Goal: Information Seeking & Learning: Learn about a topic

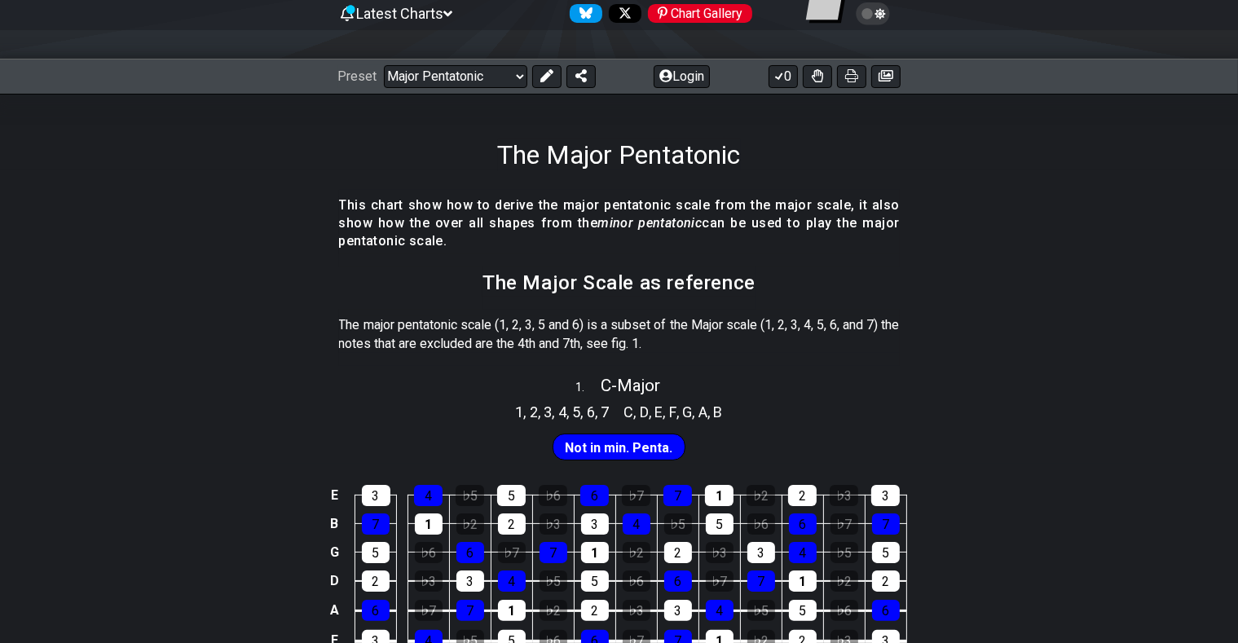
scroll to position [258, 0]
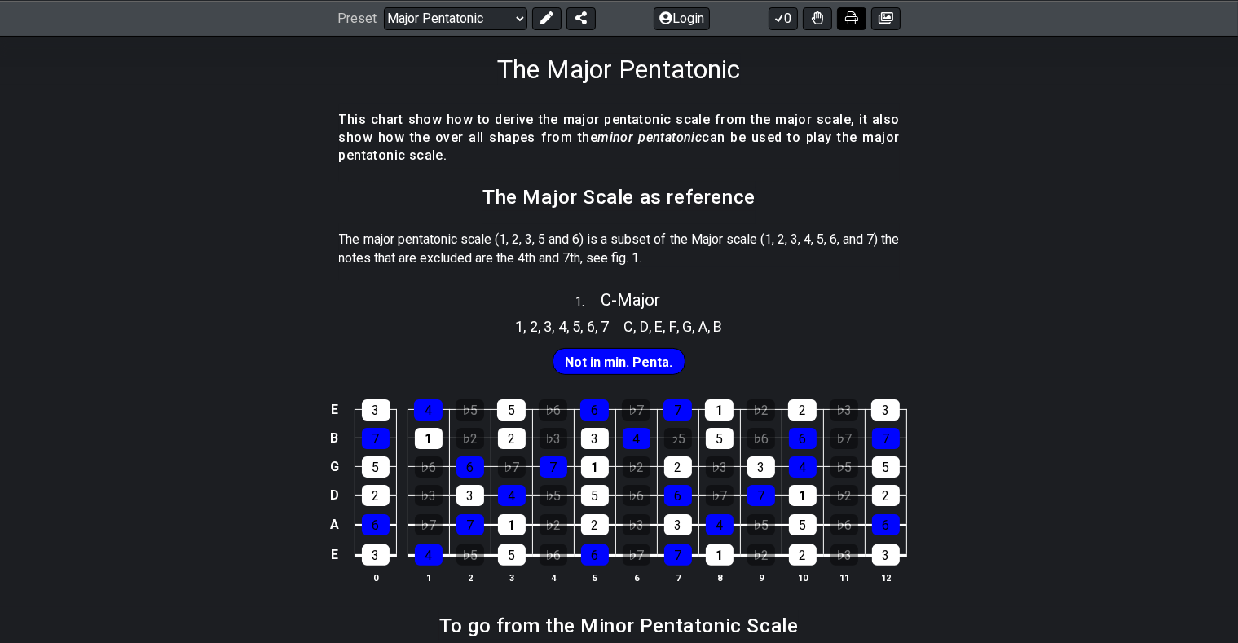
click at [853, 20] on icon at bounding box center [851, 17] width 13 height 13
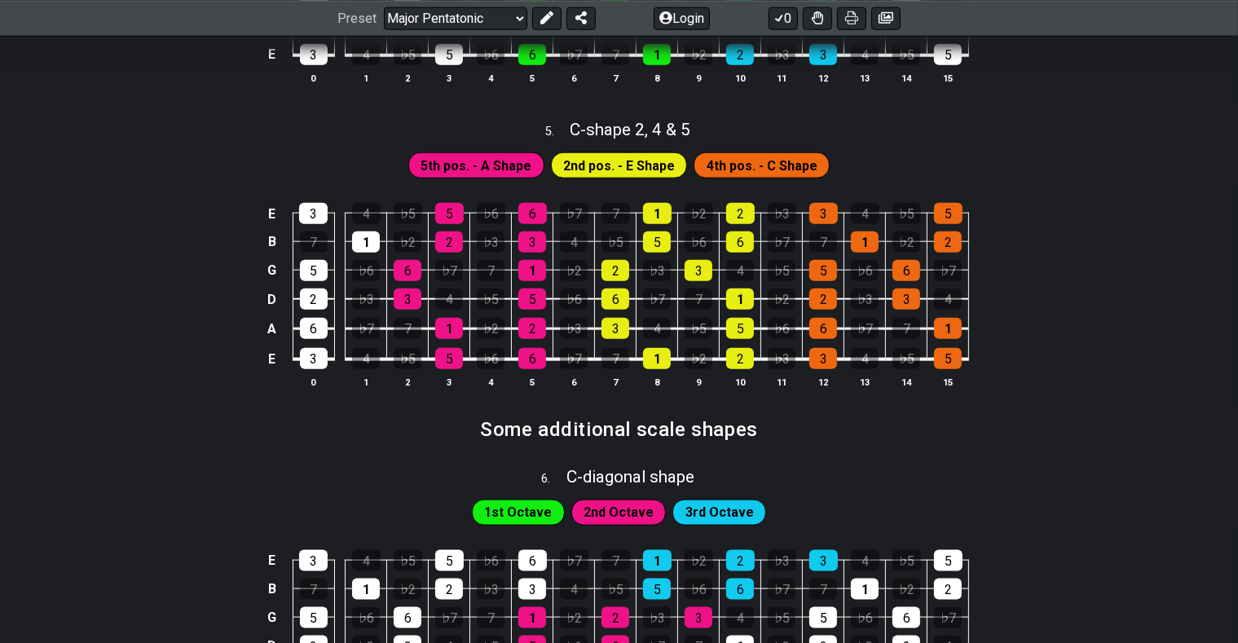
scroll to position [1549, 0]
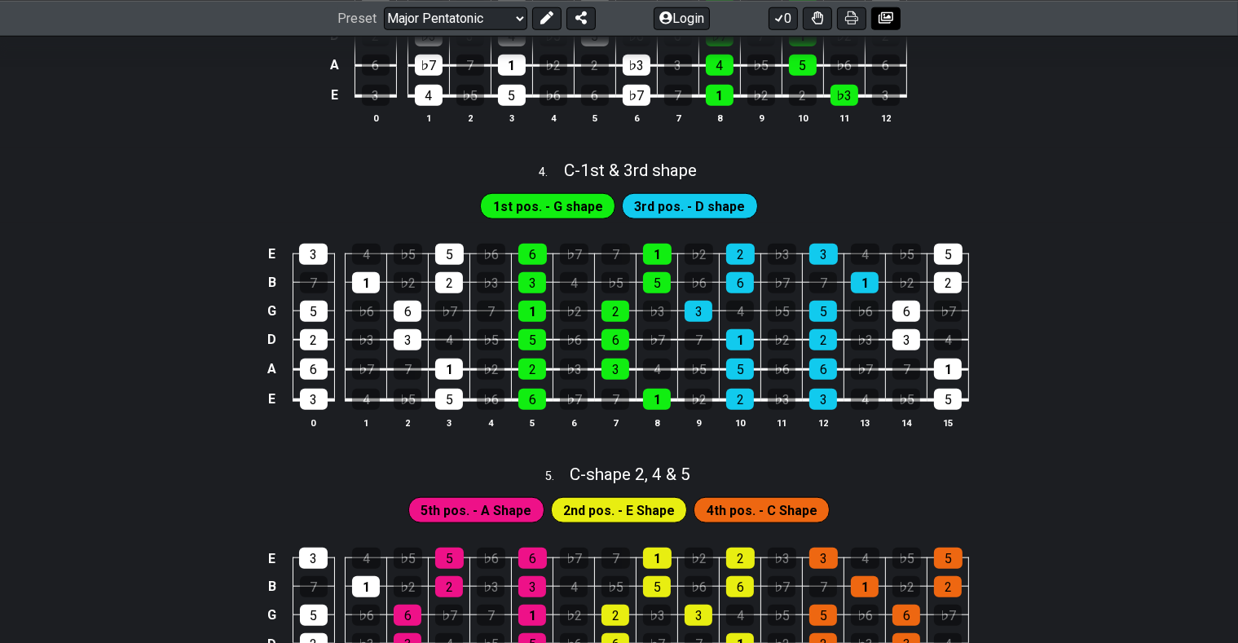
click at [885, 16] on icon at bounding box center [886, 17] width 15 height 11
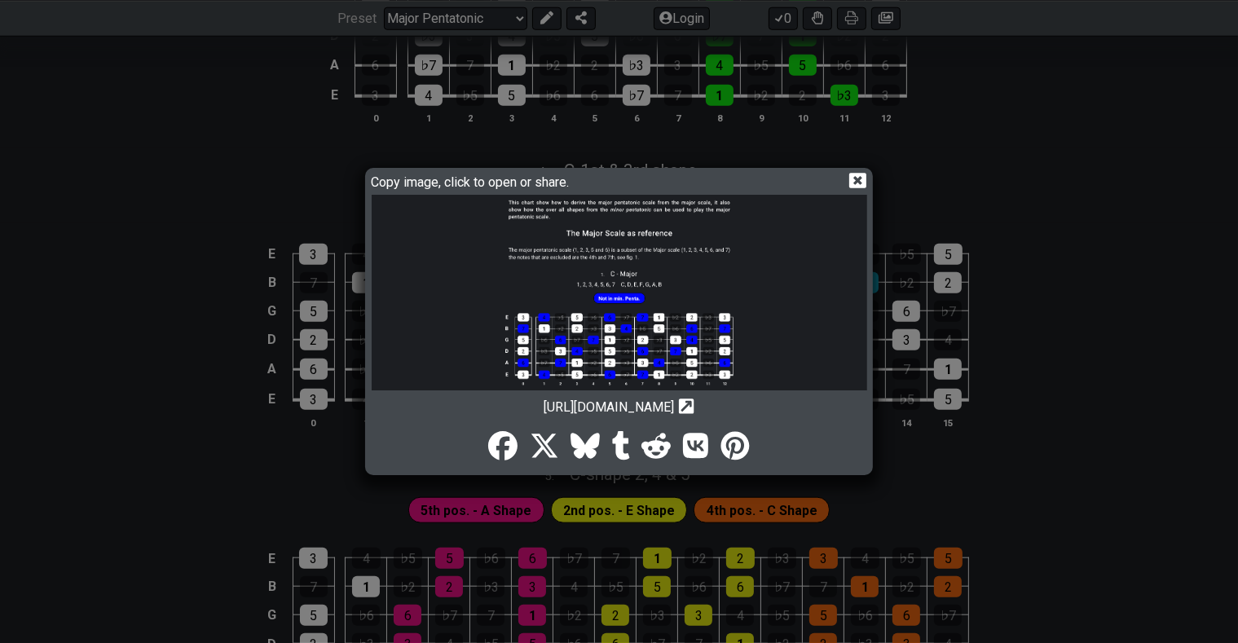
scroll to position [0, 0]
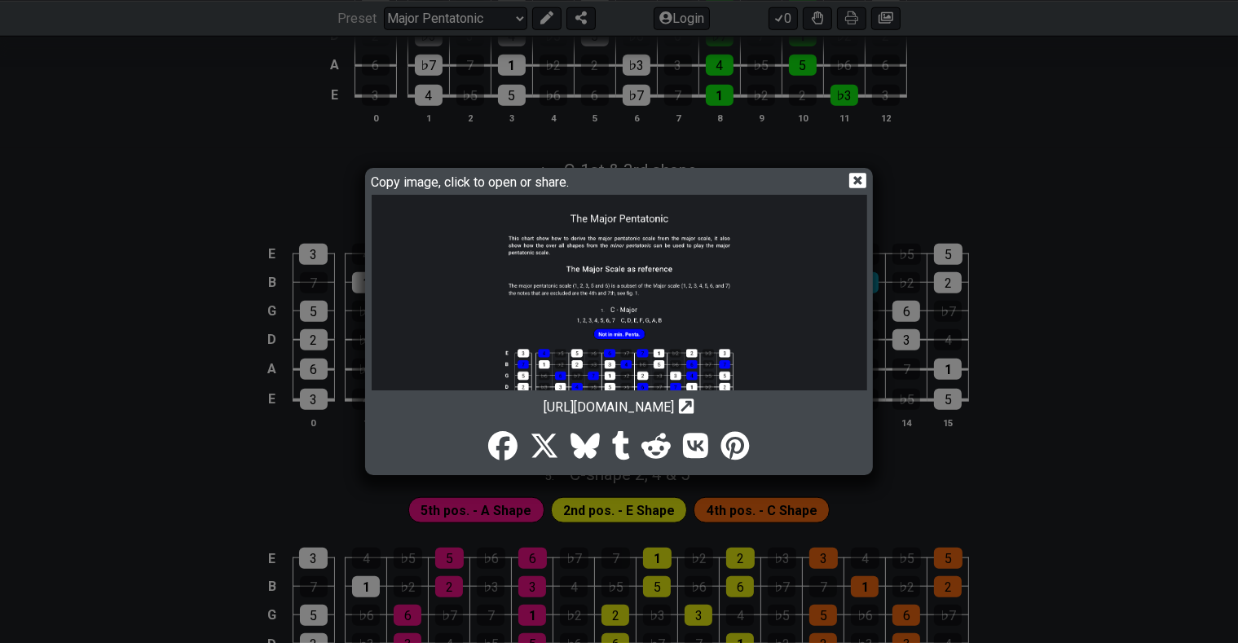
click at [695, 400] on icon at bounding box center [686, 406] width 15 height 15
click at [860, 175] on icon at bounding box center [857, 180] width 17 height 15
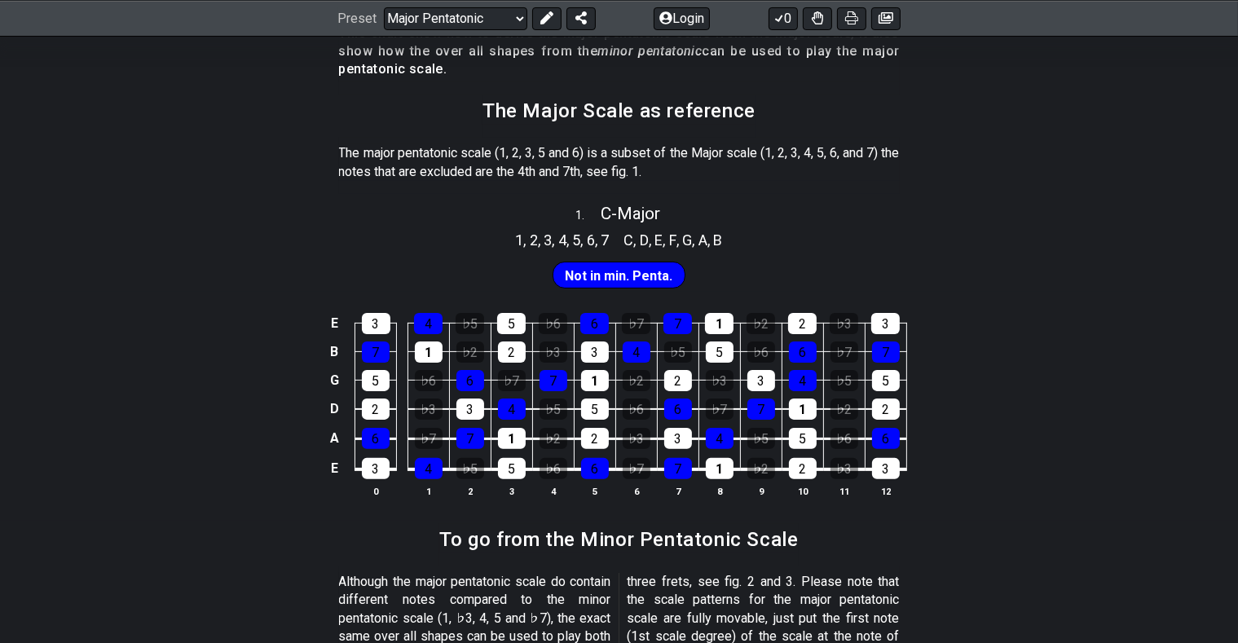
scroll to position [258, 0]
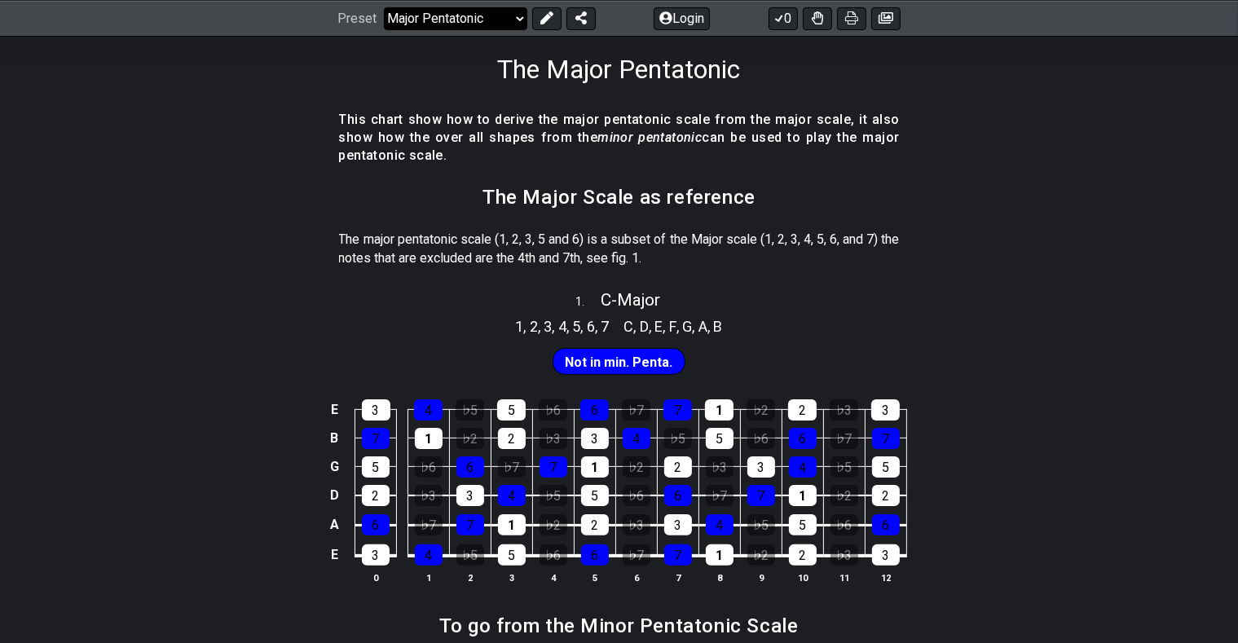
click at [384, 7] on select "Welcome to #fretflip! Initial Preset Custom Preset Minor Pentatonic Major Penta…" at bounding box center [455, 18] width 143 height 23
click at [990, 174] on section "This chart show how to derive the major pentatonic scale from the major scale, …" at bounding box center [619, 142] width 1238 height 77
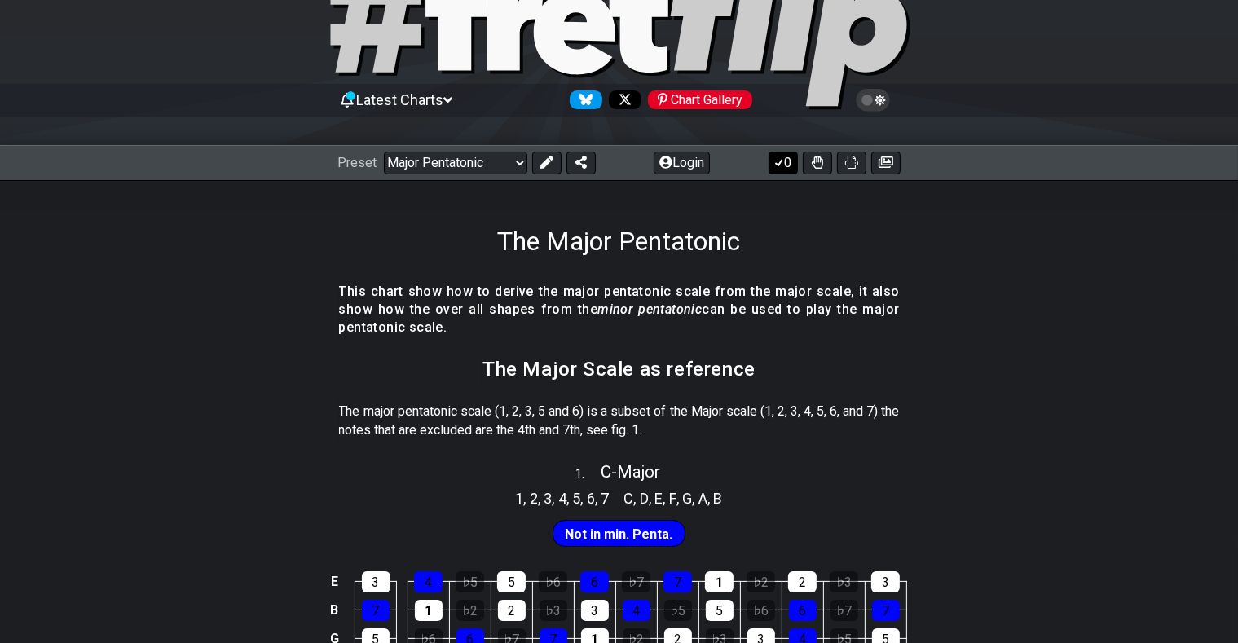
click at [787, 161] on button "0" at bounding box center [783, 163] width 29 height 23
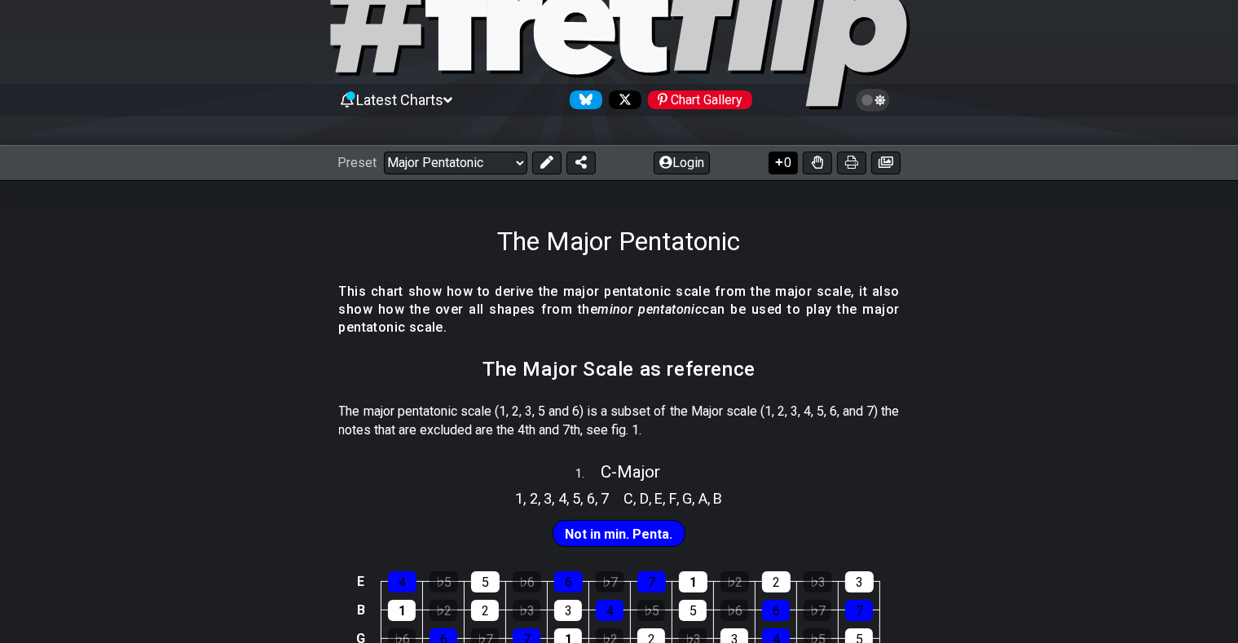
click at [787, 161] on button "0" at bounding box center [783, 163] width 29 height 23
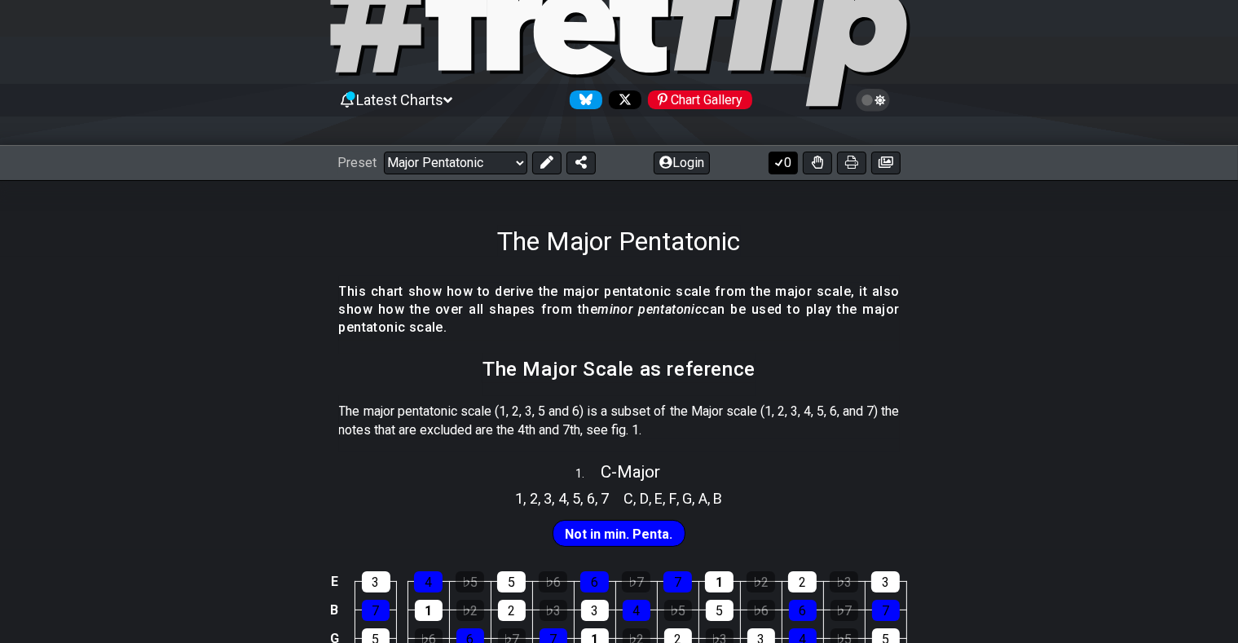
click at [787, 161] on button "0" at bounding box center [783, 163] width 29 height 23
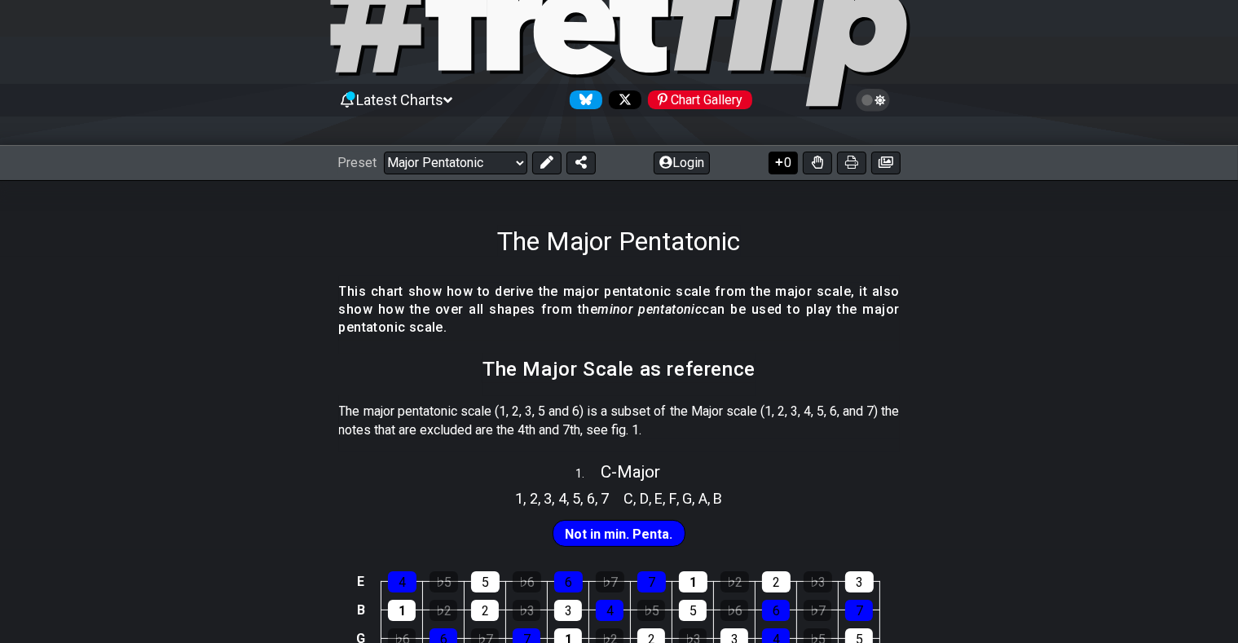
click at [787, 161] on button "0" at bounding box center [783, 163] width 29 height 23
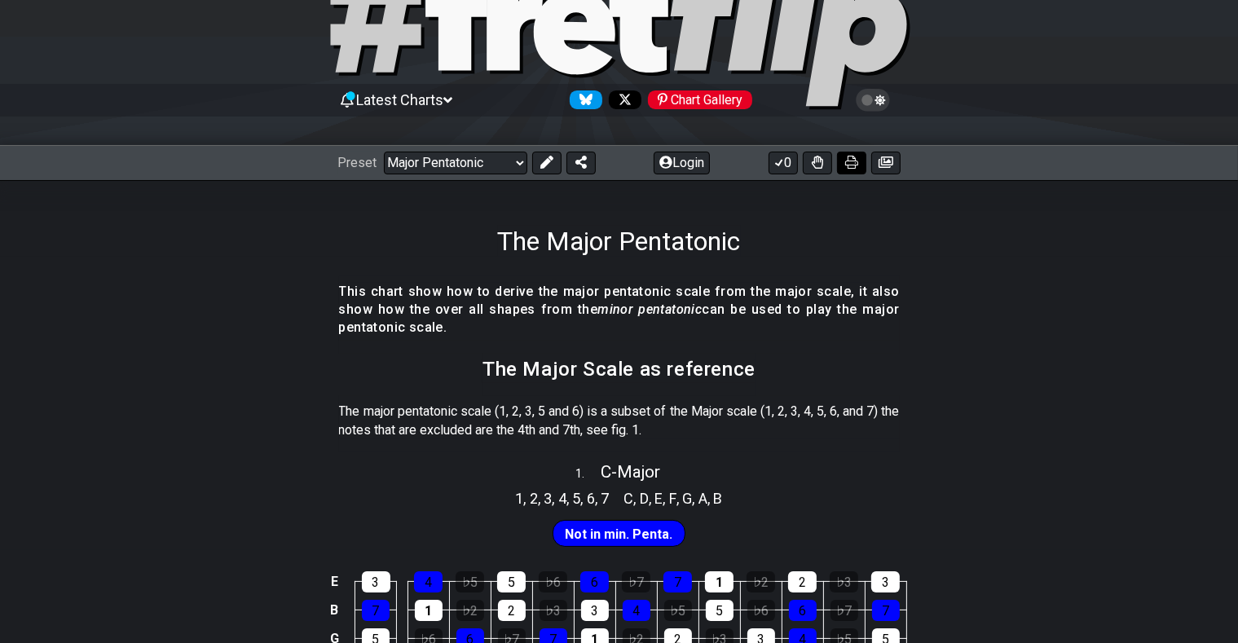
click at [849, 161] on icon at bounding box center [851, 162] width 13 height 13
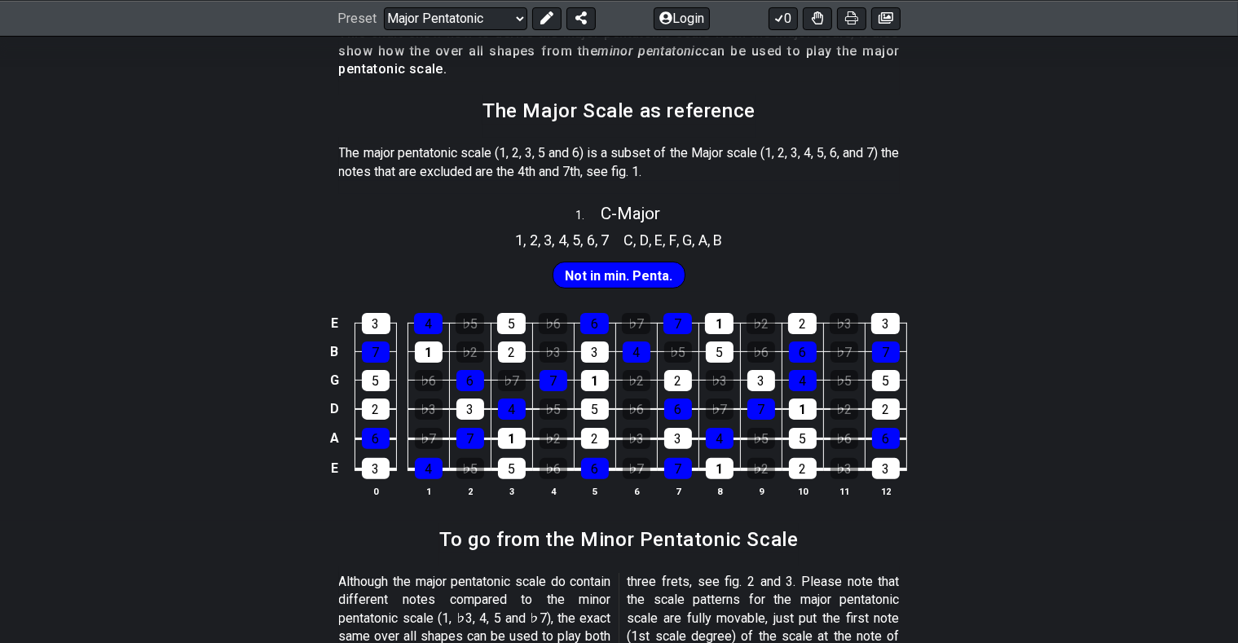
scroll to position [430, 0]
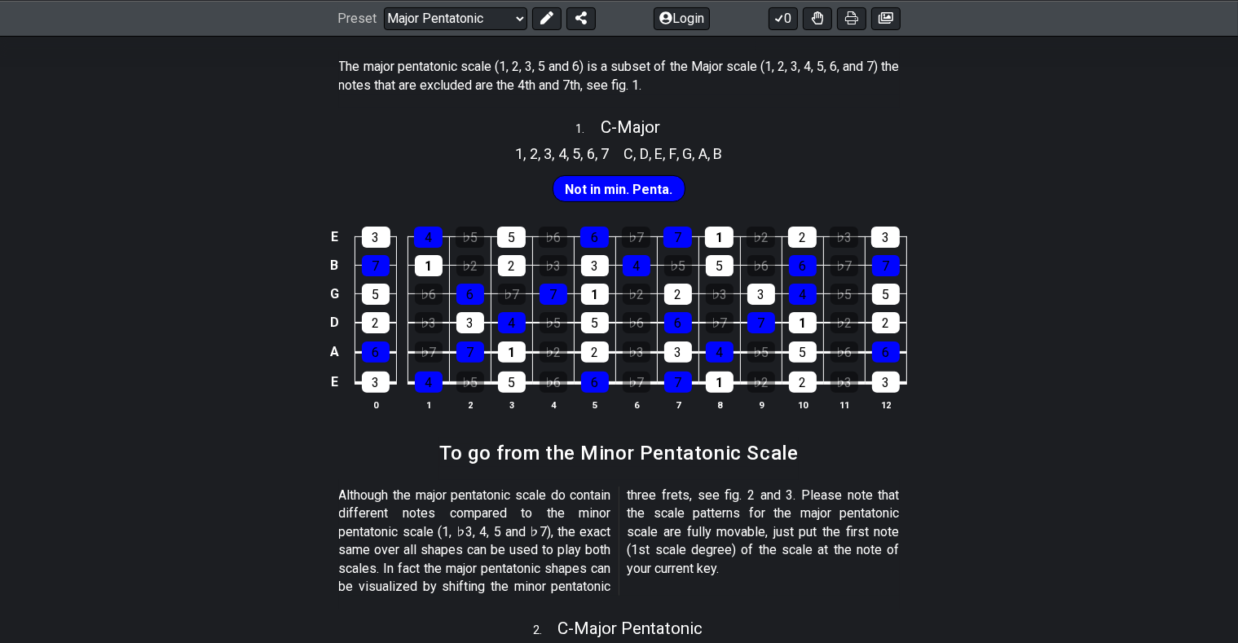
drag, startPoint x: 342, startPoint y: 496, endPoint x: 604, endPoint y: 539, distance: 266.0
click at [604, 539] on p "Although the major pentatonic scale do contain different notes compared to the …" at bounding box center [619, 541] width 561 height 109
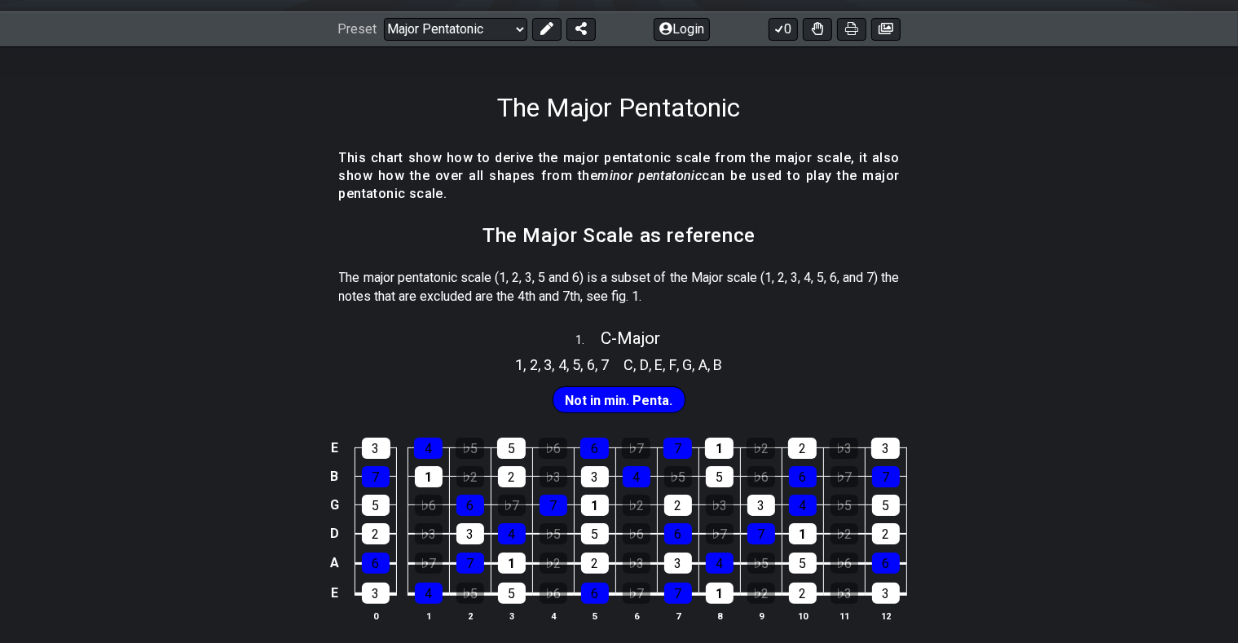
scroll to position [0, 0]
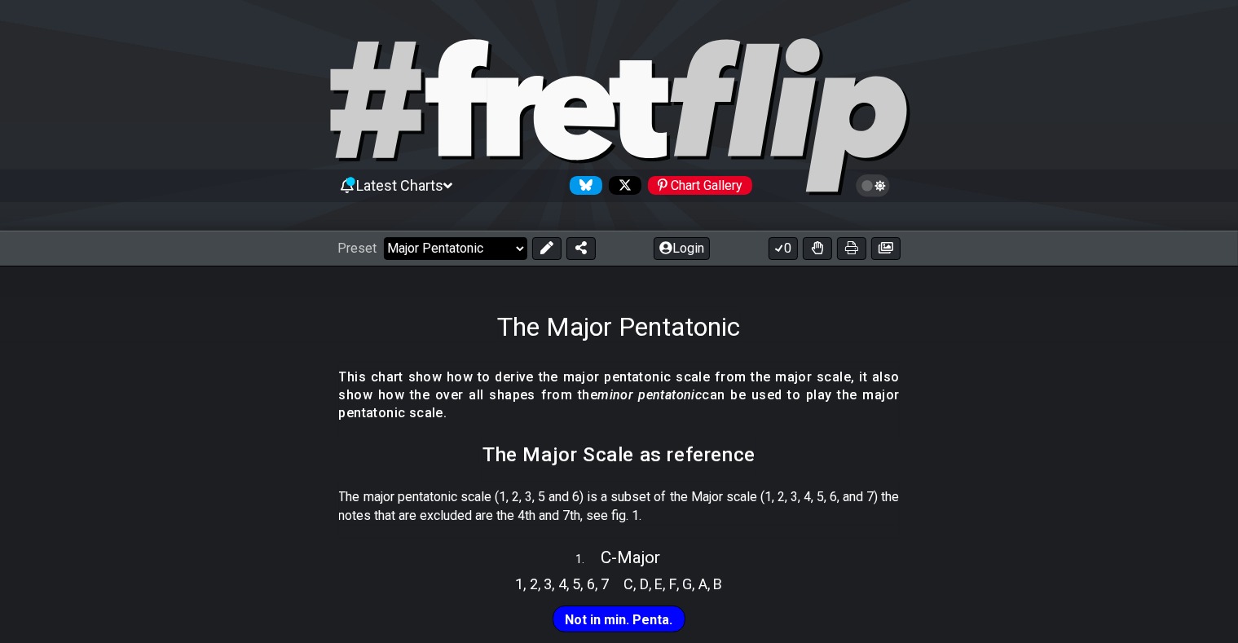
click at [384, 237] on select "Welcome to #fretflip! Initial Preset Custom Preset Minor Pentatonic Major Penta…" at bounding box center [455, 248] width 143 height 23
click option "Minor Pentatonic" at bounding box center [0, 0] width 0 height 0
select select "/major-pentatonic"
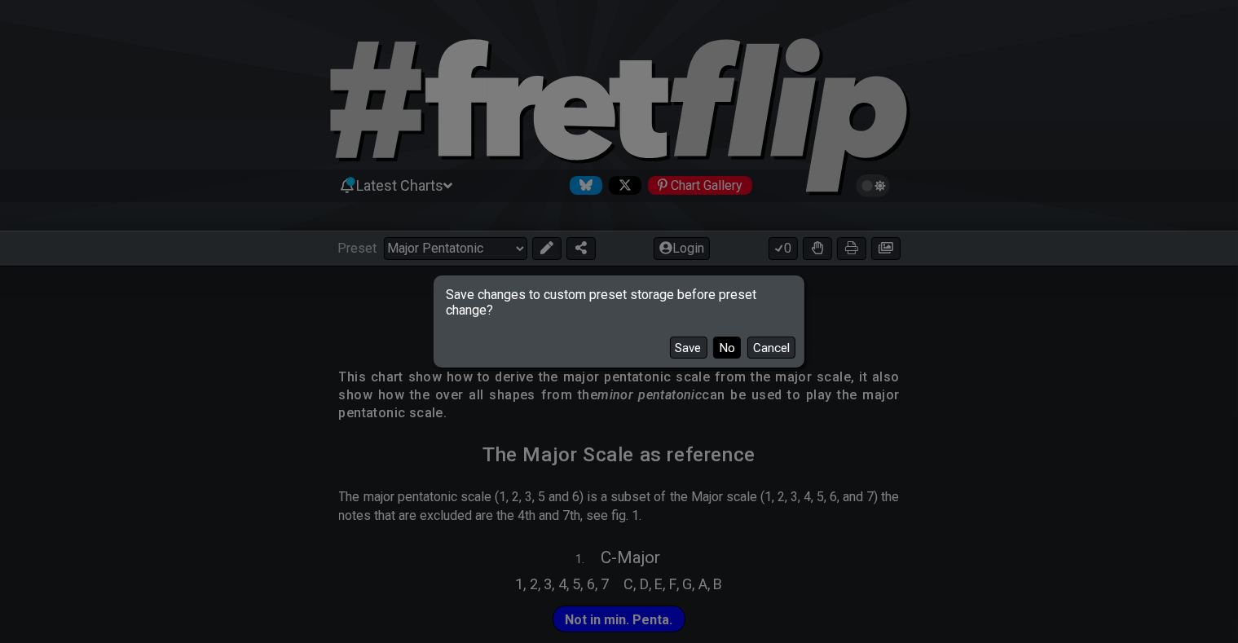
click at [733, 347] on button "No" at bounding box center [727, 348] width 28 height 22
select select "C"
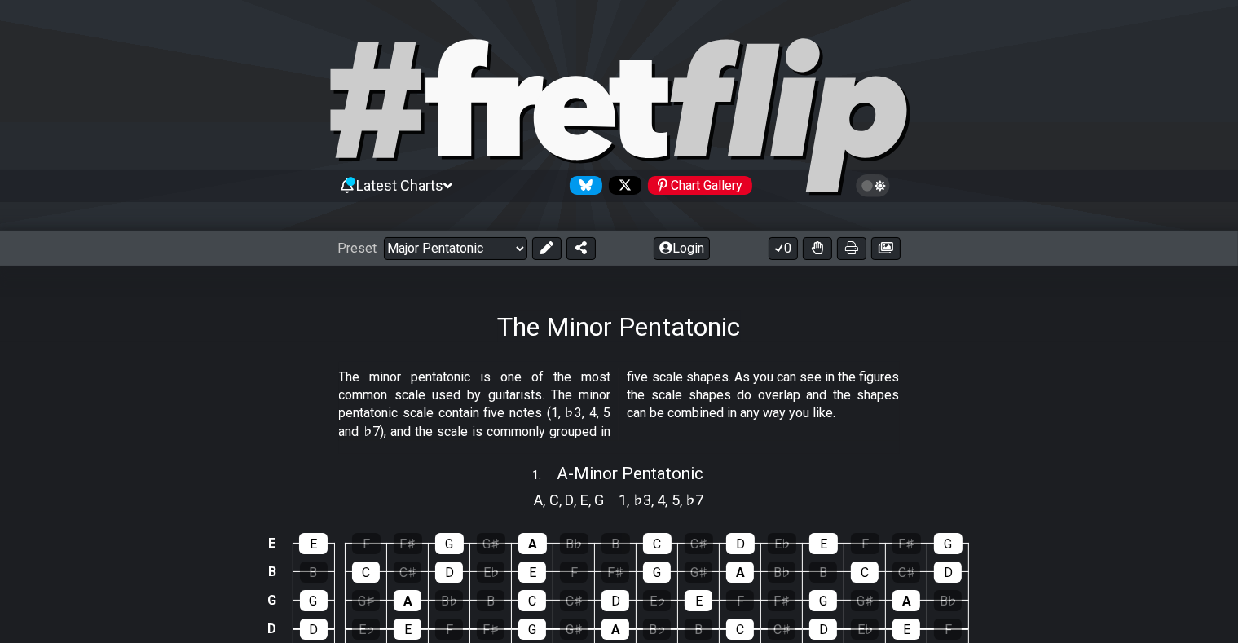
select select "/minor-pentatonic"
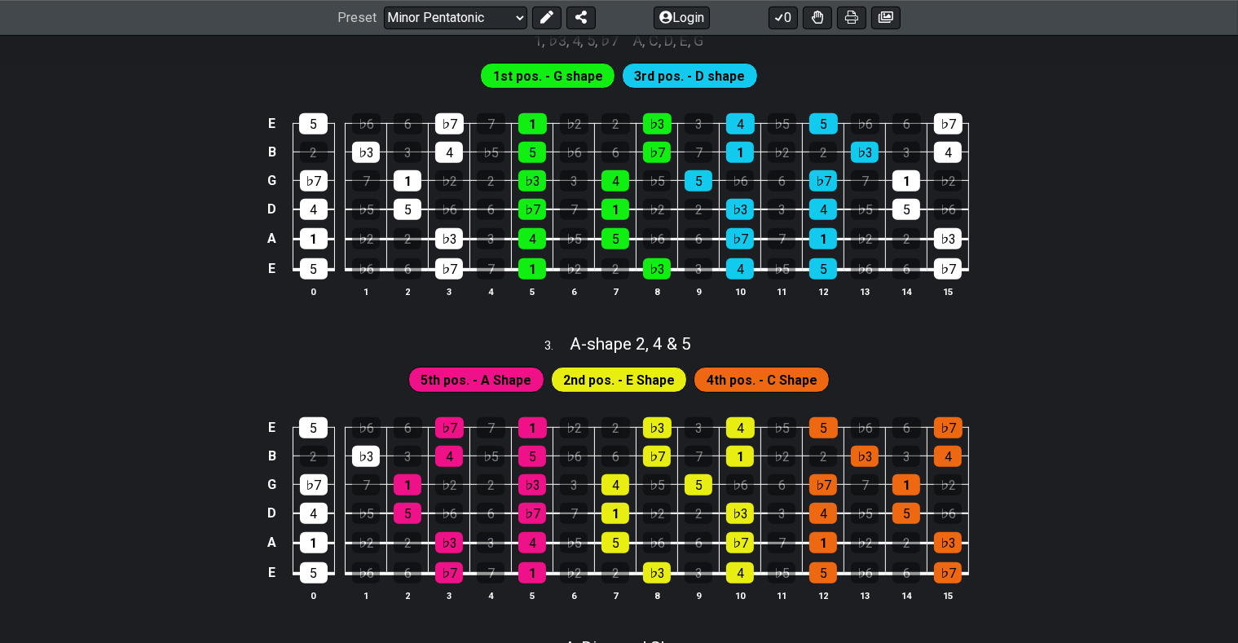
scroll to position [837, 0]
